Goal: Transaction & Acquisition: Purchase product/service

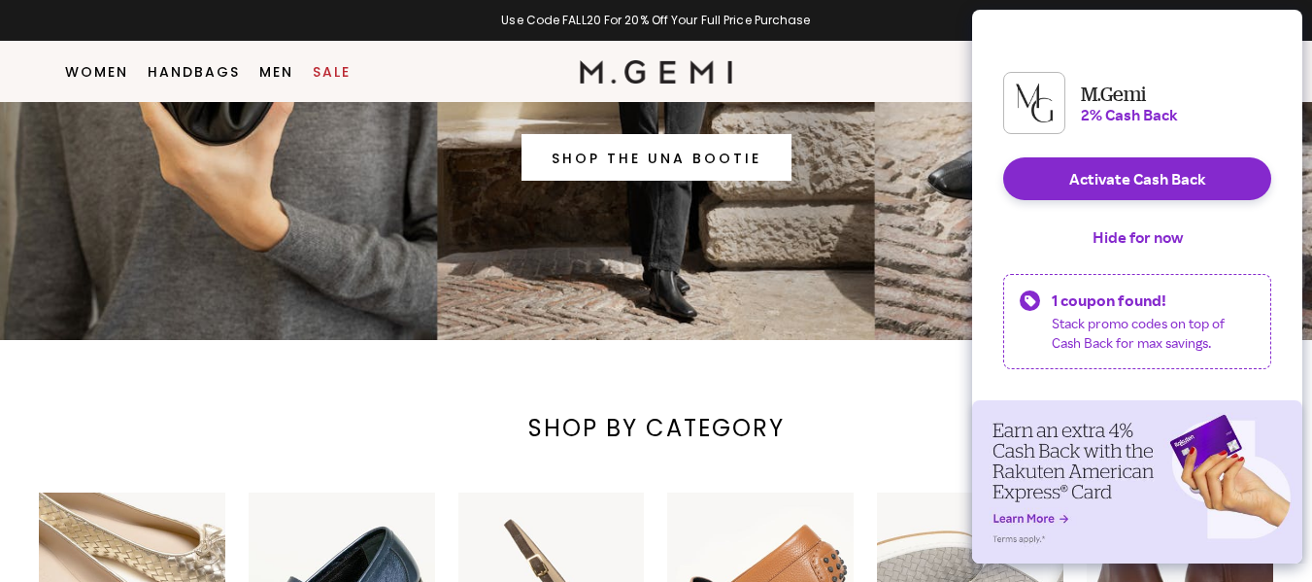
scroll to position [736, 0]
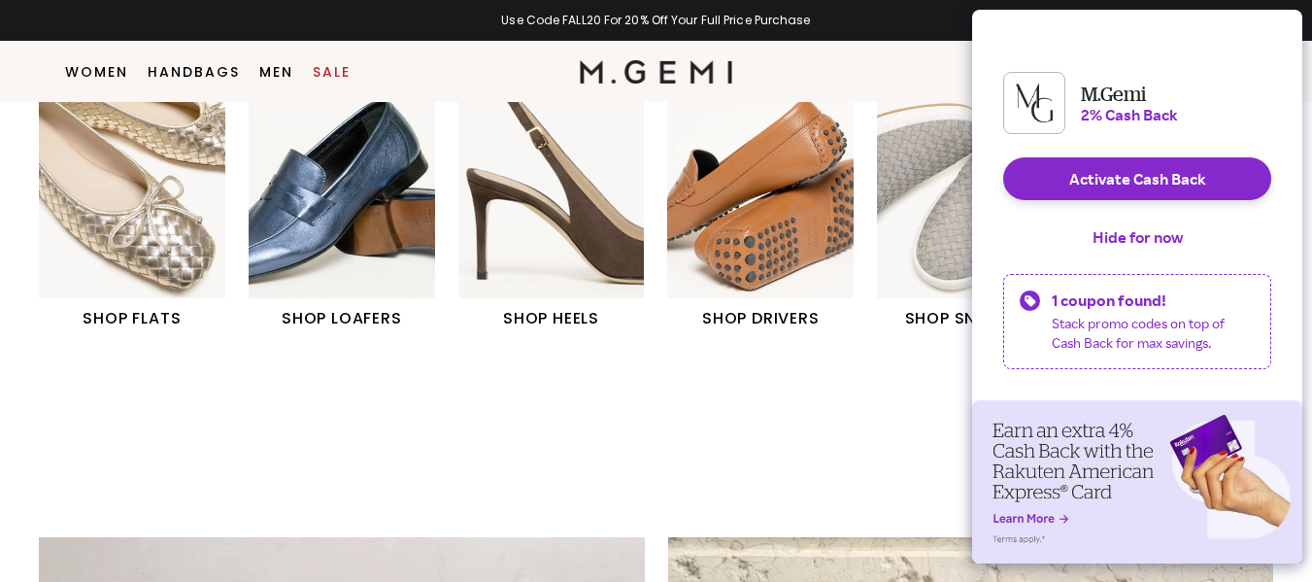
type input "[EMAIL_ADDRESS][DOMAIN_NAME]"
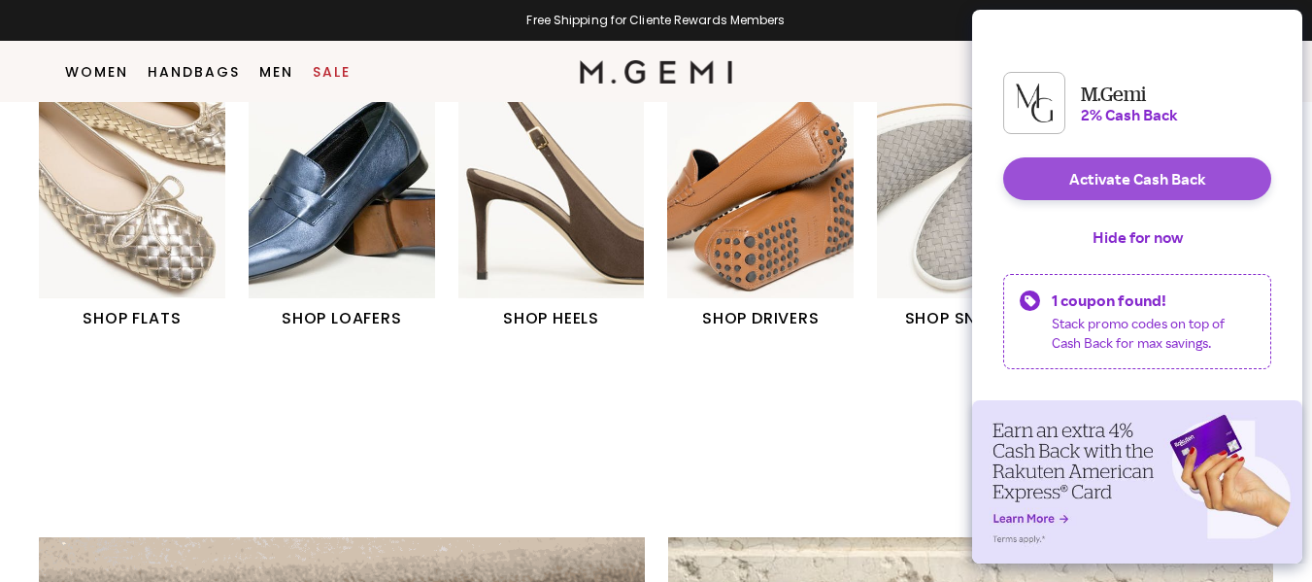
click at [1135, 194] on button "Activate Cash Back" at bounding box center [1137, 178] width 268 height 43
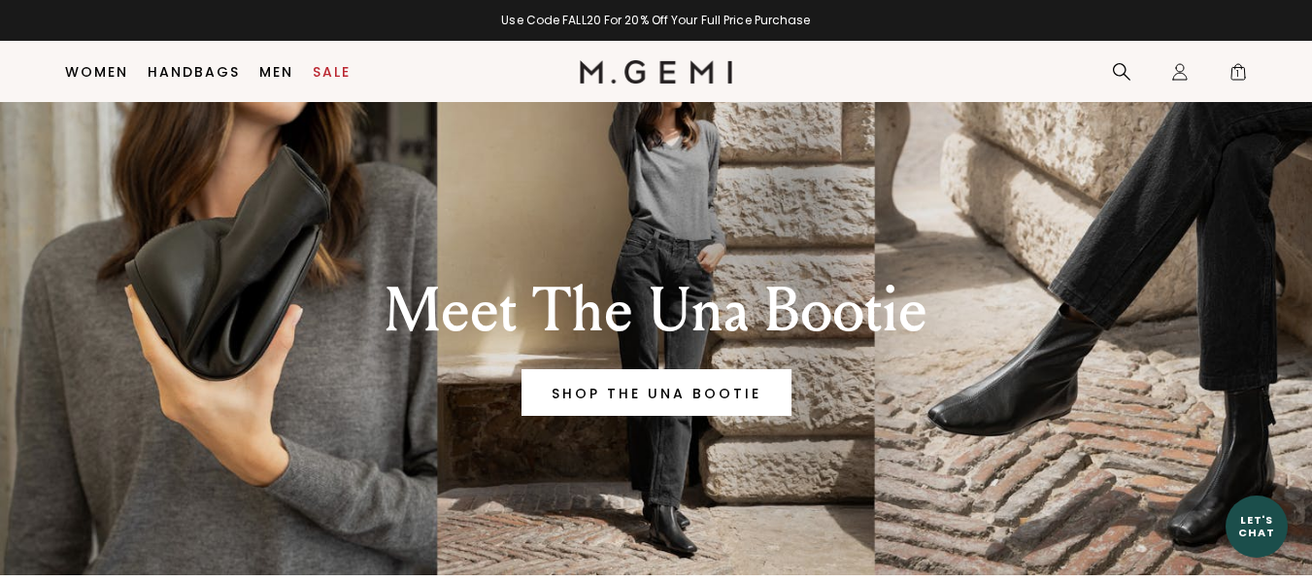
type input "[EMAIL_ADDRESS][DOMAIN_NAME]"
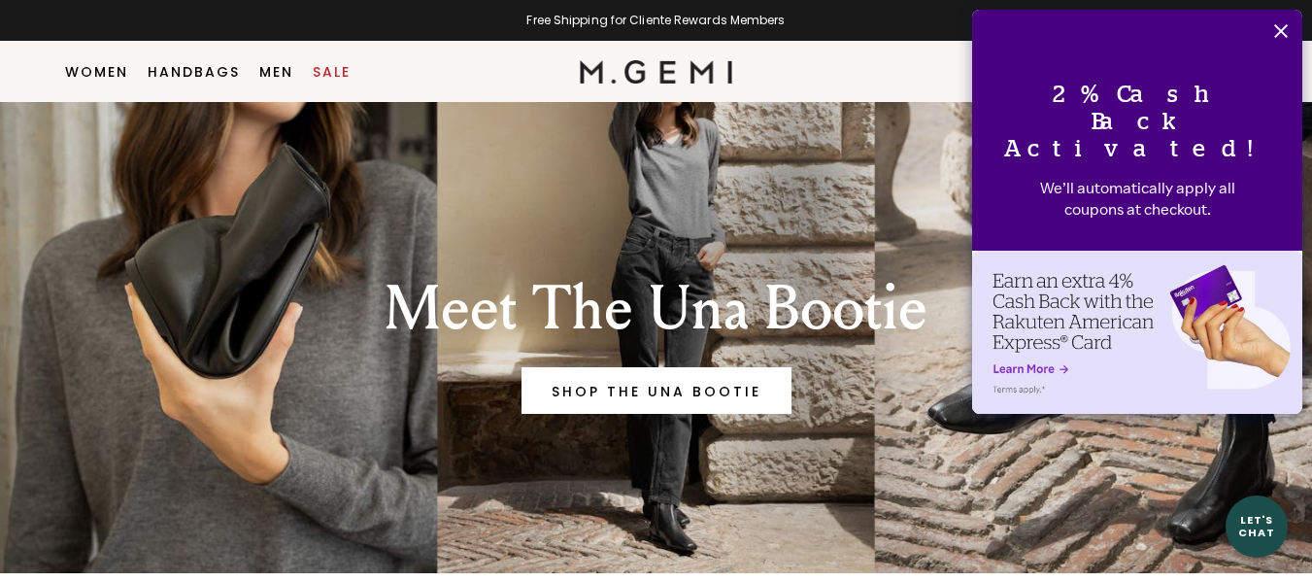
click at [1279, 31] on icon "Close" at bounding box center [1281, 31] width 16 height 16
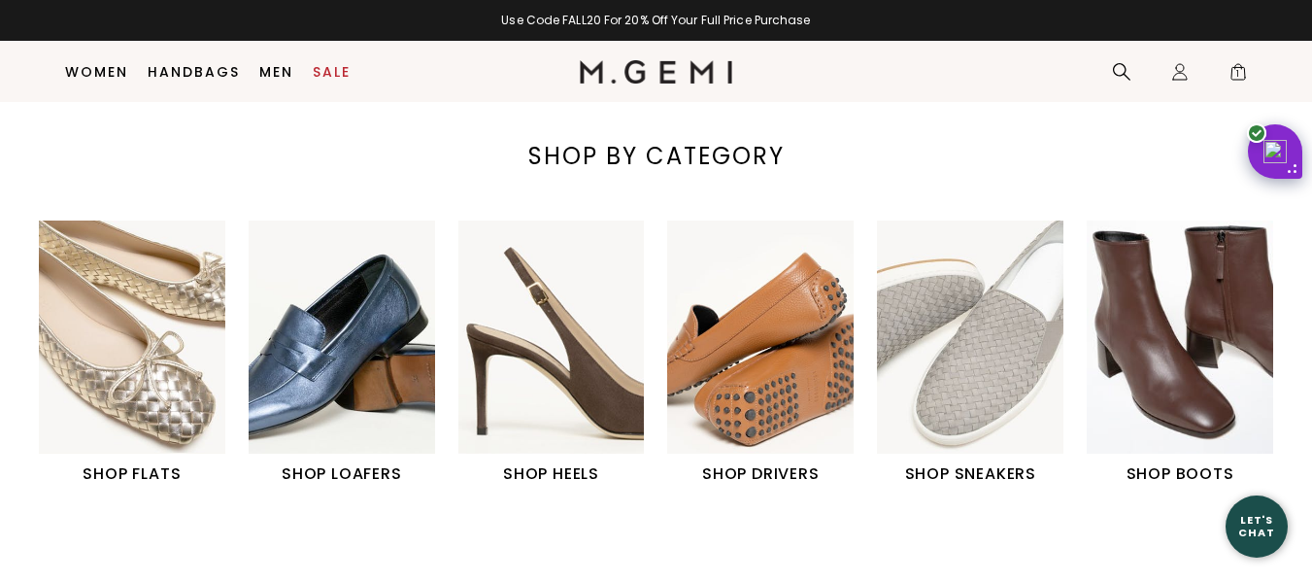
scroll to position [620, 0]
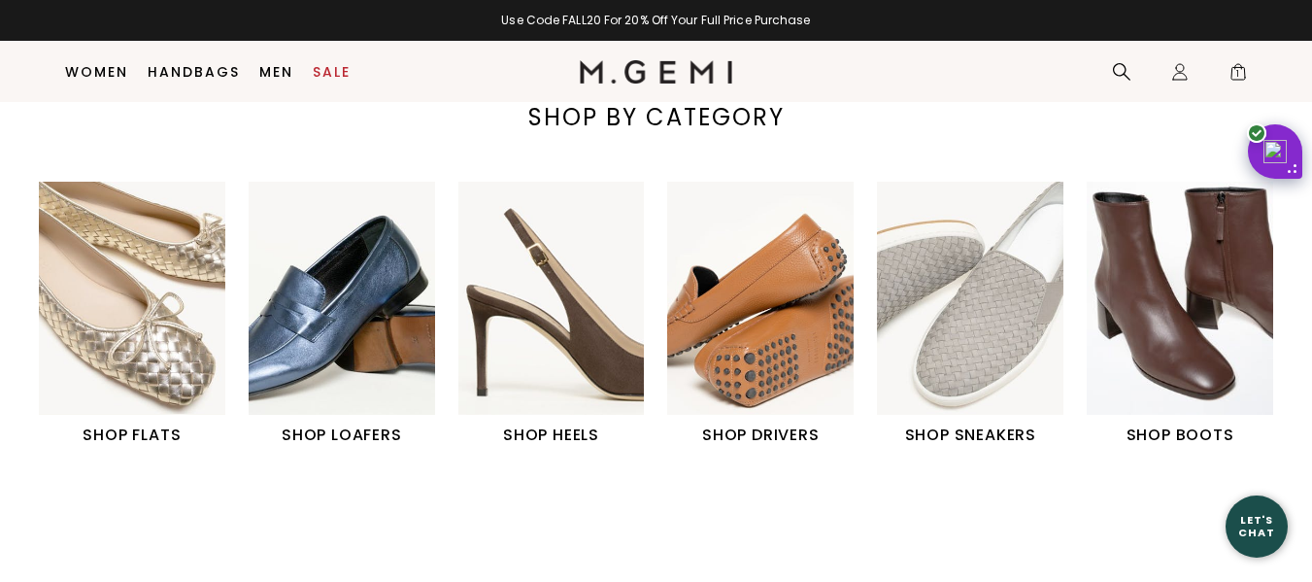
click at [162, 316] on img "1 / 6" at bounding box center [132, 298] width 186 height 233
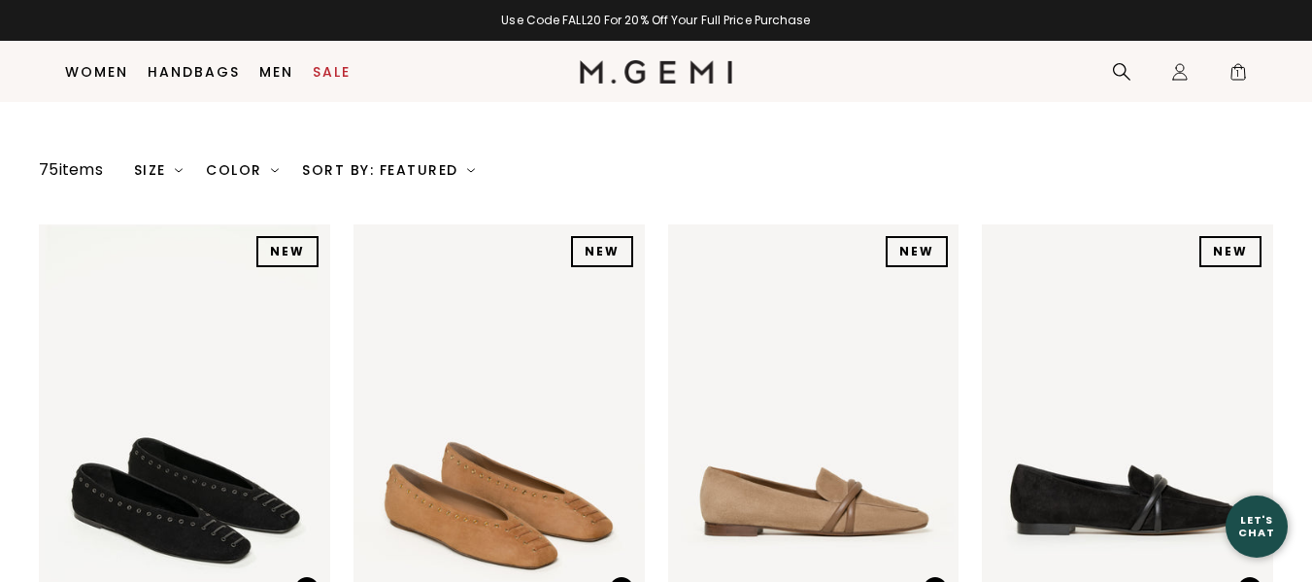
type input "[EMAIL_ADDRESS][DOMAIN_NAME]"
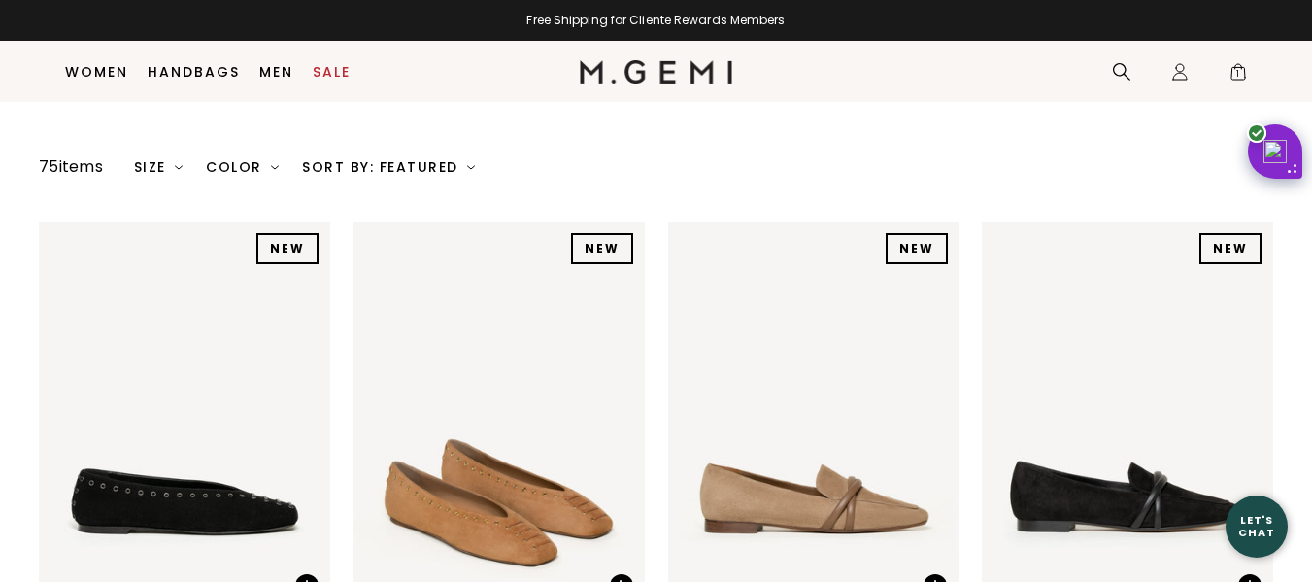
click at [897, 120] on div at bounding box center [657, 124] width 622 height 24
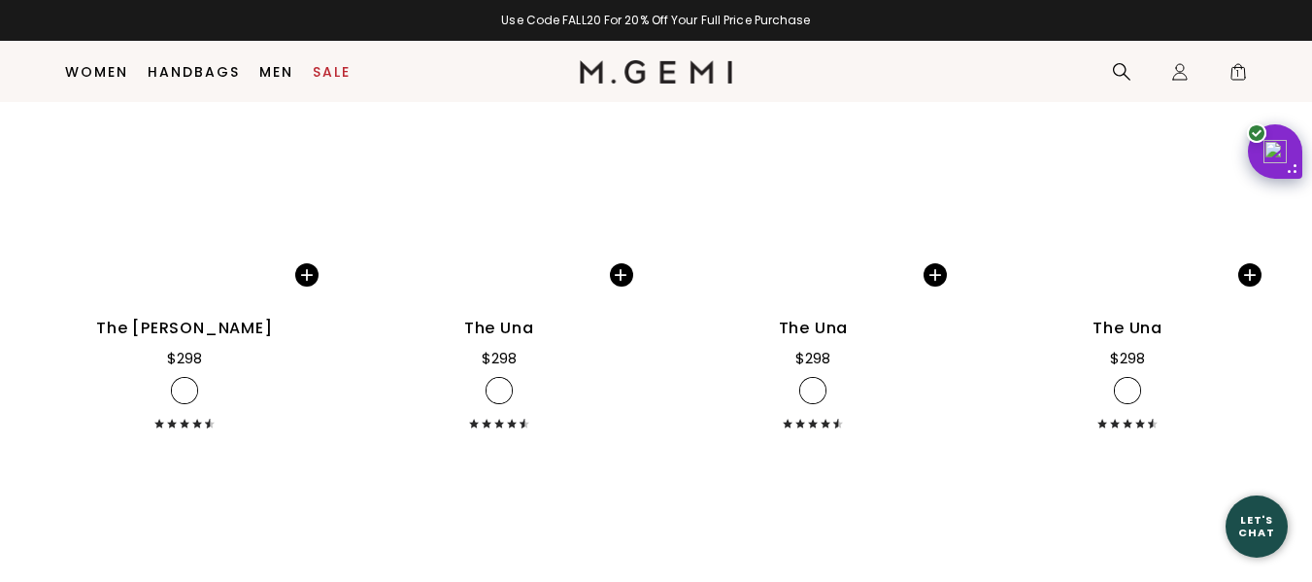
scroll to position [3805, 0]
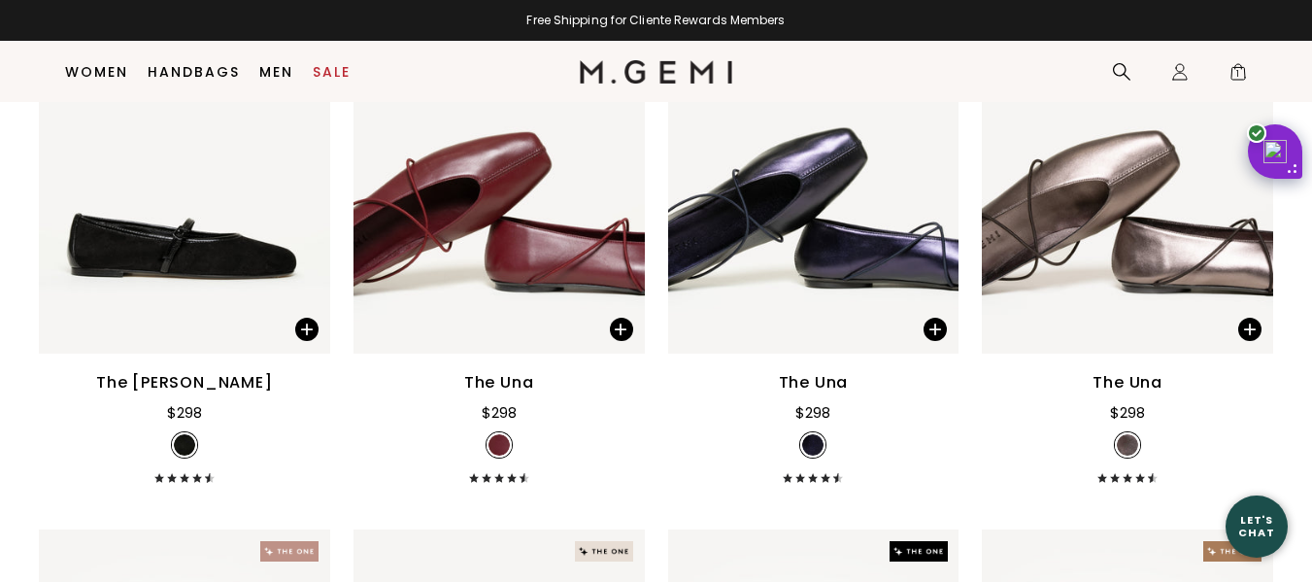
click at [1133, 236] on img at bounding box center [1127, 159] width 291 height 389
click at [1103, 193] on img at bounding box center [1127, 159] width 291 height 389
click at [1250, 332] on span at bounding box center [1249, 329] width 23 height 23
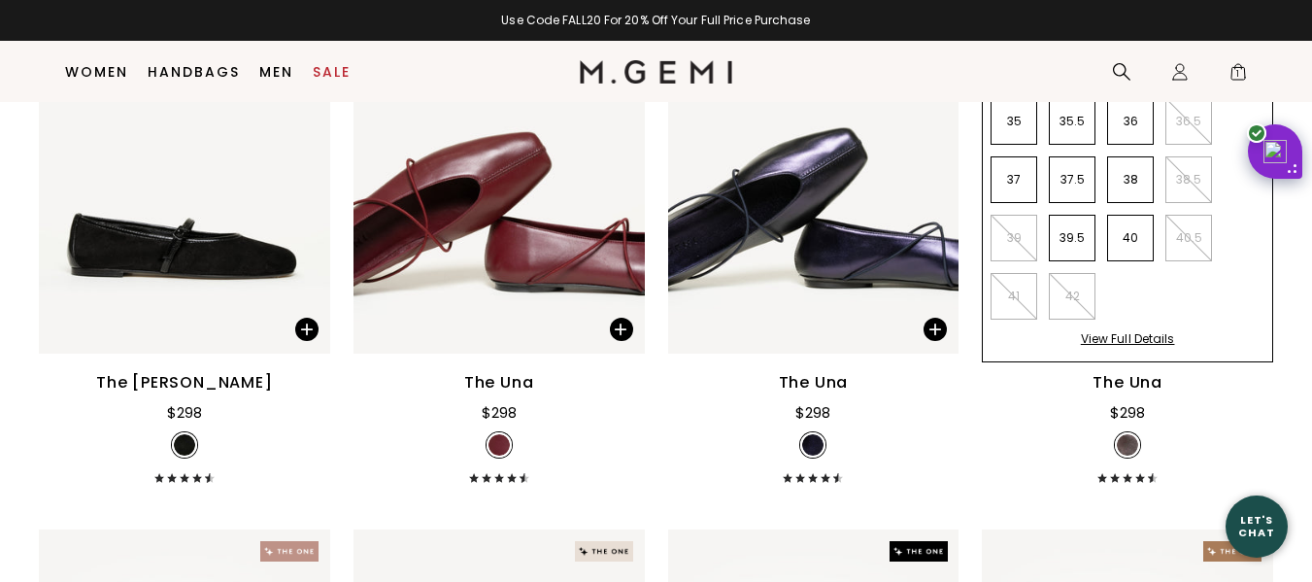
click at [1125, 339] on div "View Full Details" at bounding box center [1128, 346] width 94 height 30
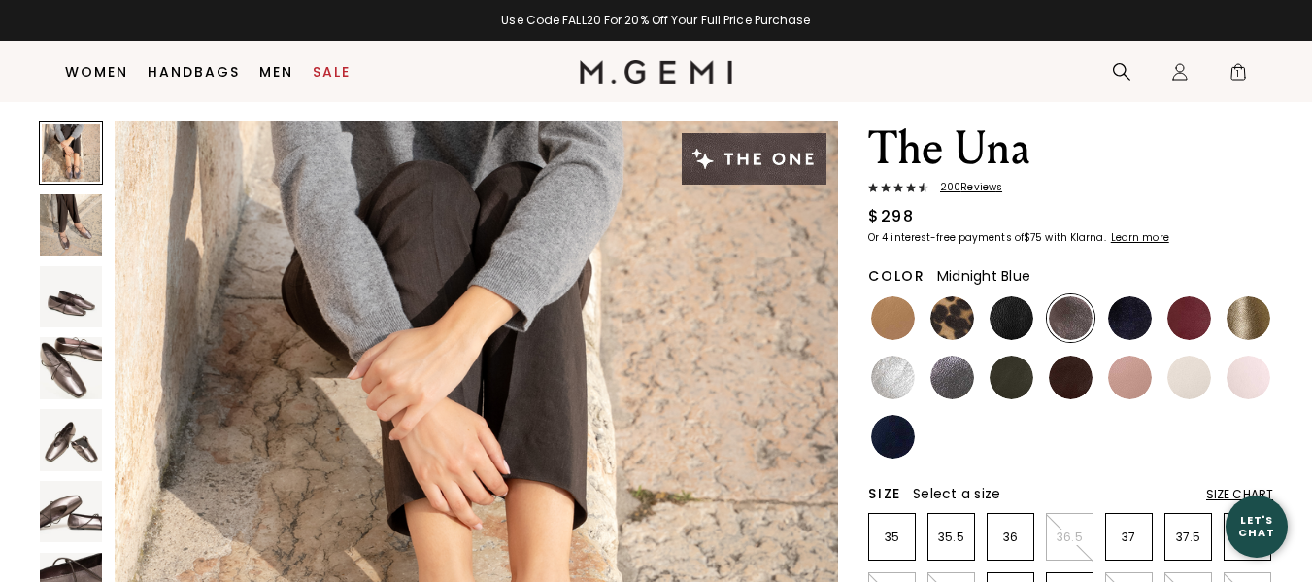
scroll to position [76, 0]
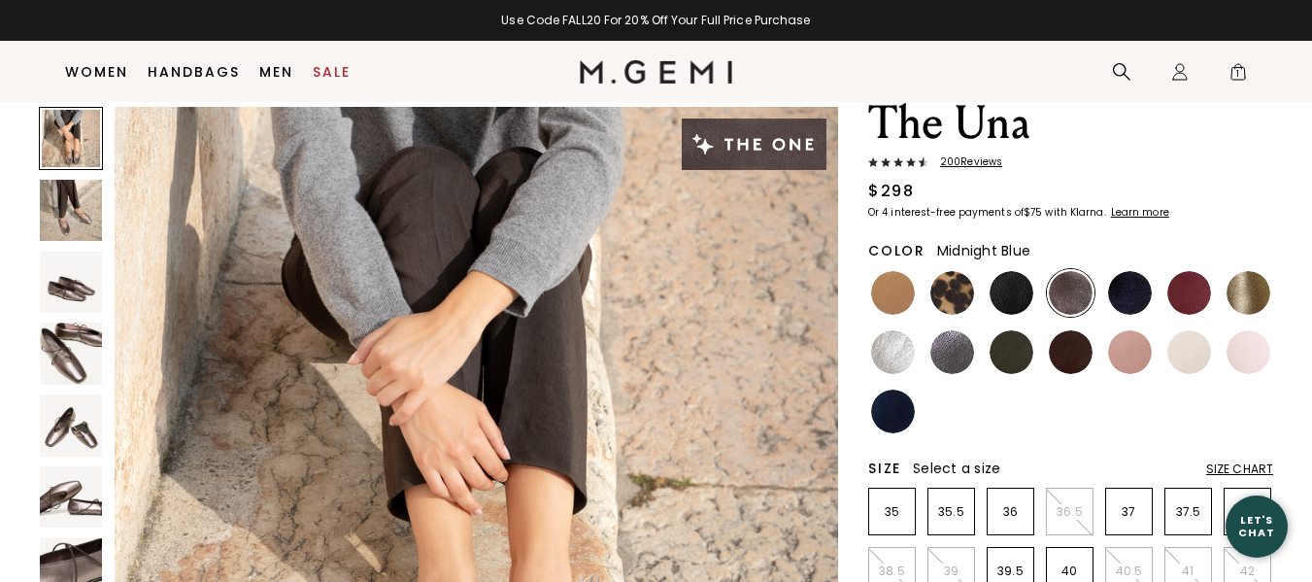
type input "[EMAIL_ADDRESS][DOMAIN_NAME]"
click at [953, 347] on img at bounding box center [952, 352] width 44 height 44
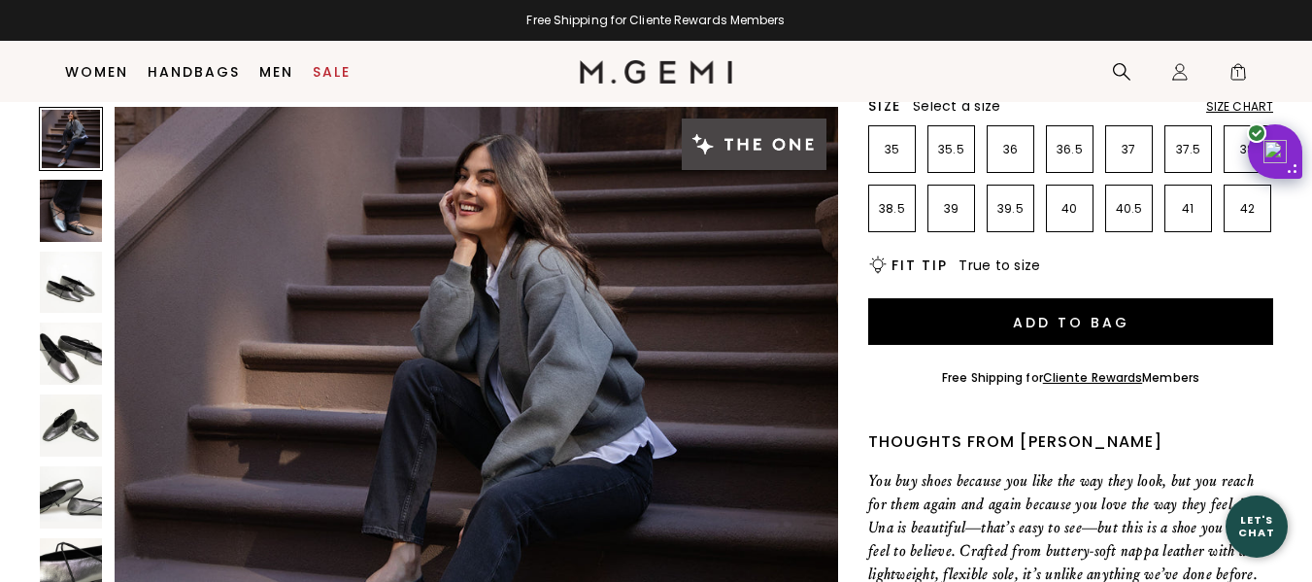
scroll to position [390, 0]
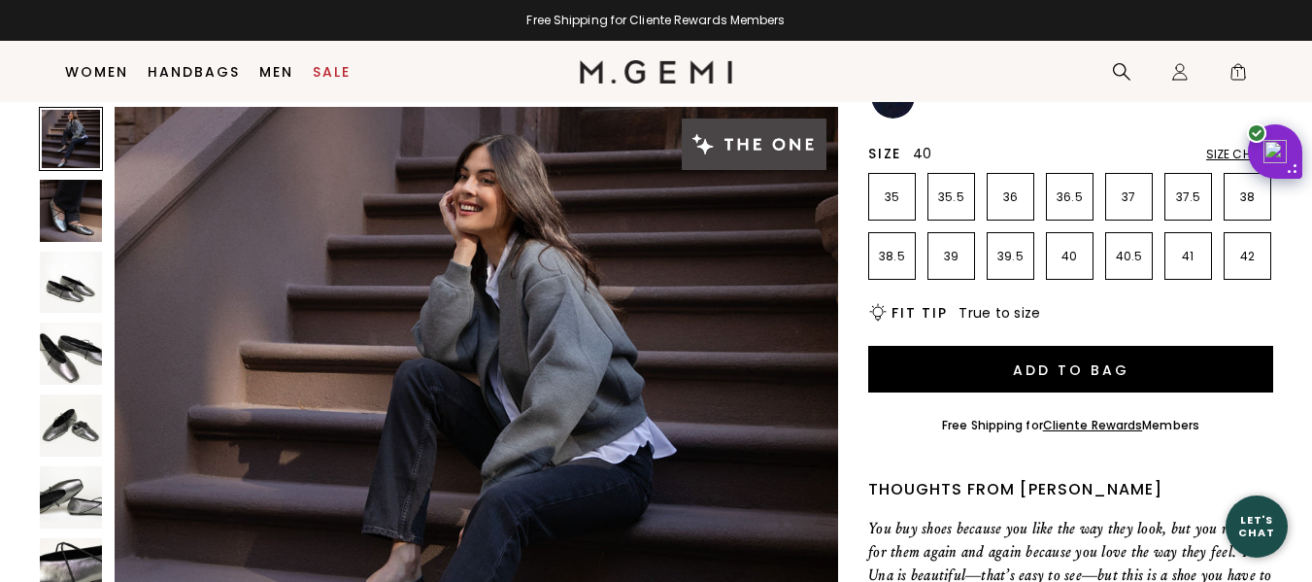
click at [1065, 254] on p "40" at bounding box center [1070, 257] width 46 height 16
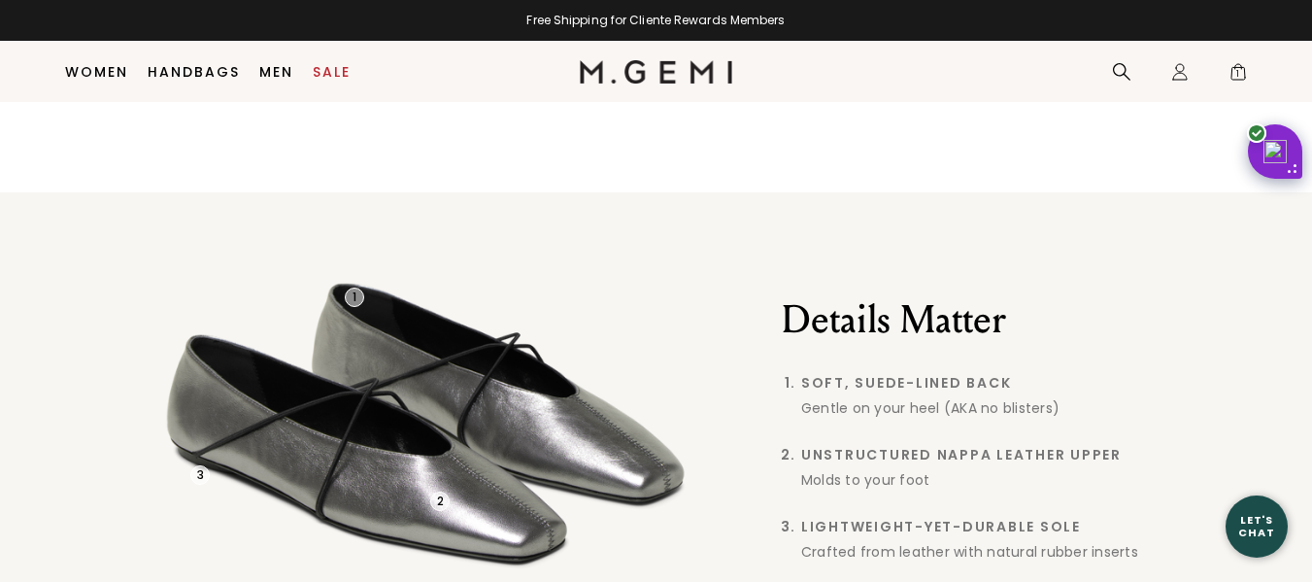
scroll to position [2106, 0]
